Goal: Task Accomplishment & Management: Use online tool/utility

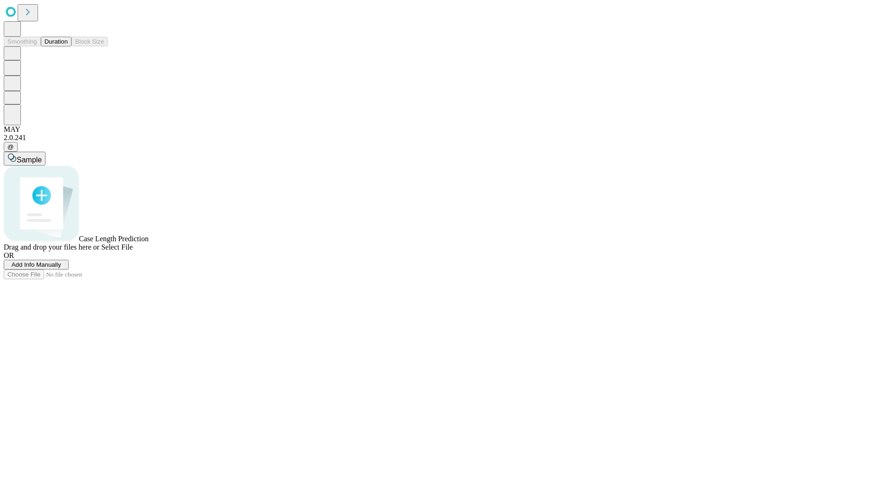
click at [68, 46] on button "Duration" at bounding box center [56, 42] width 31 height 10
click at [61, 268] on span "Add Info Manually" at bounding box center [37, 264] width 50 height 7
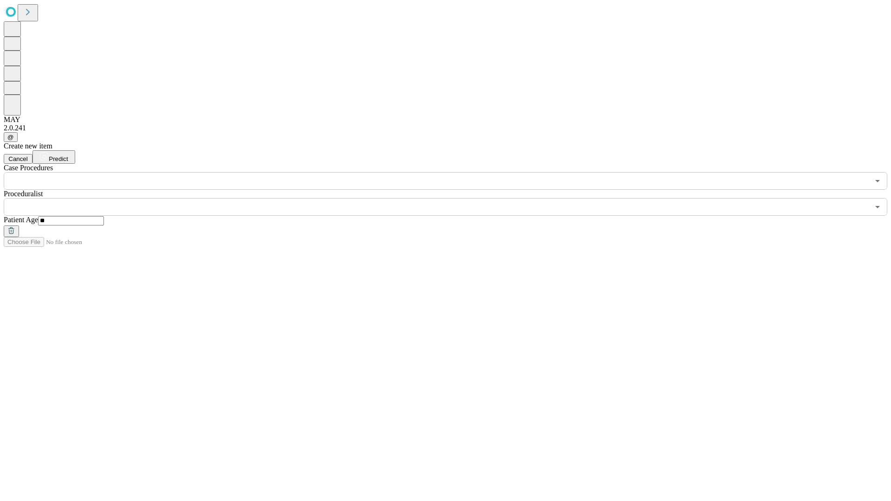
type input "**"
click at [452, 198] on input "text" at bounding box center [437, 207] width 866 height 18
